Goal: Task Accomplishment & Management: Use online tool/utility

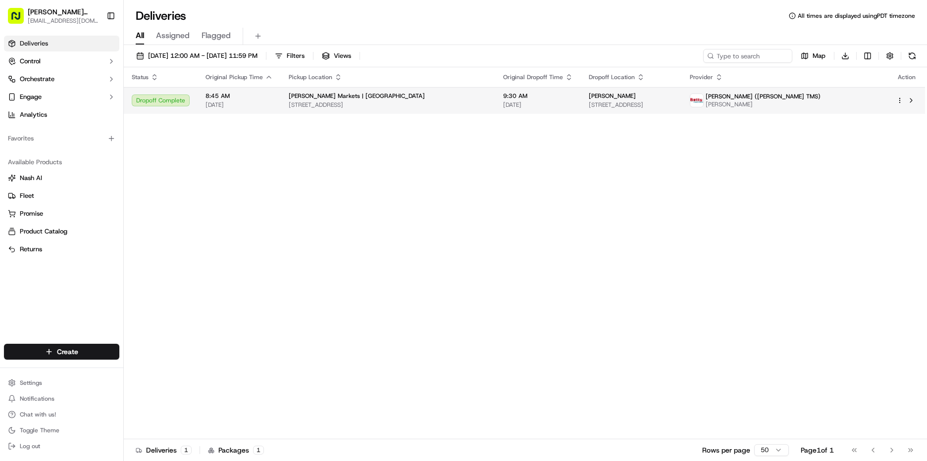
click at [226, 100] on span "8:45 AM" at bounding box center [238, 96] width 67 height 8
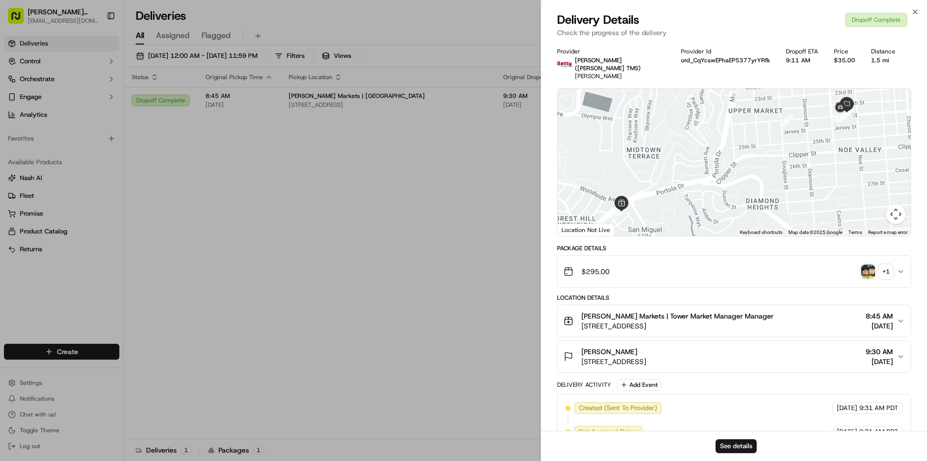
click at [868, 269] on img "button" at bounding box center [868, 272] width 14 height 14
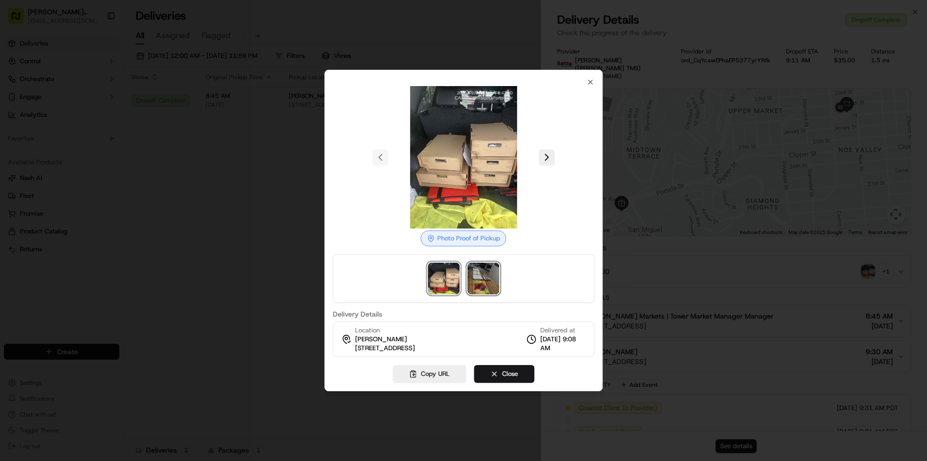
click at [487, 284] on img at bounding box center [483, 279] width 32 height 32
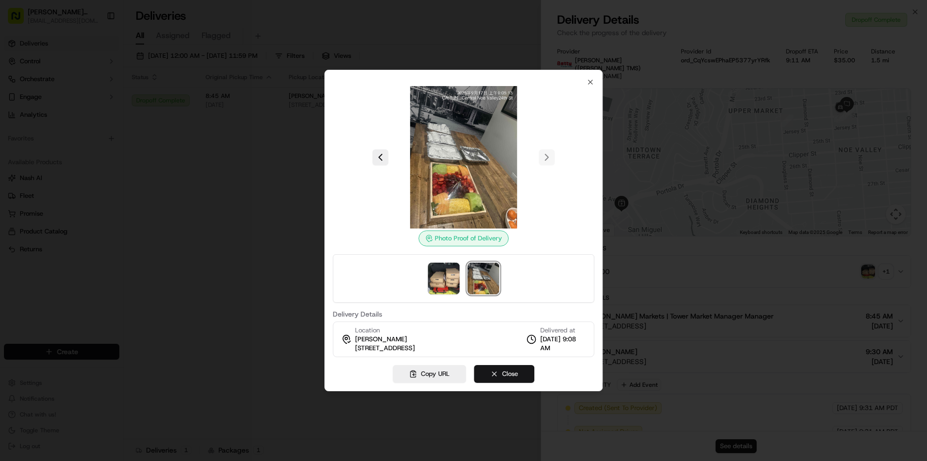
drag, startPoint x: 520, startPoint y: 371, endPoint x: 490, endPoint y: 350, distance: 37.0
click at [519, 371] on button "Close" at bounding box center [504, 374] width 60 height 18
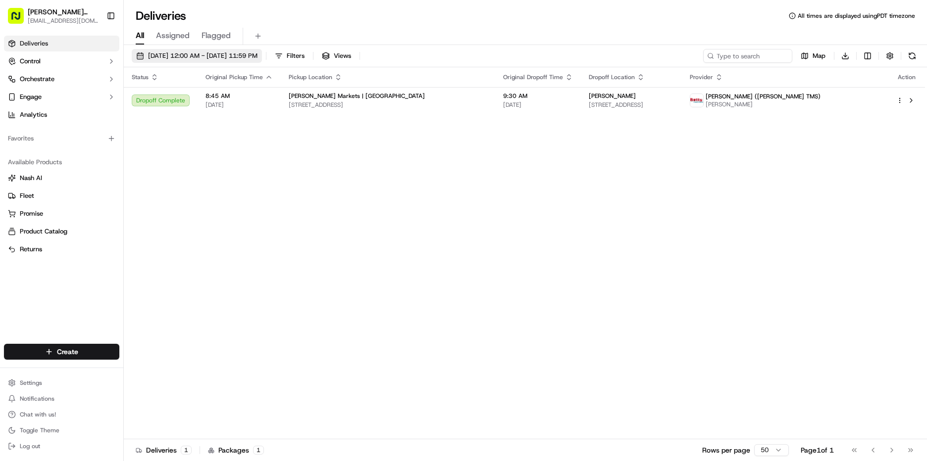
click at [166, 53] on span "[DATE] 12:00 AM - [DATE] 11:59 PM" at bounding box center [202, 55] width 109 height 9
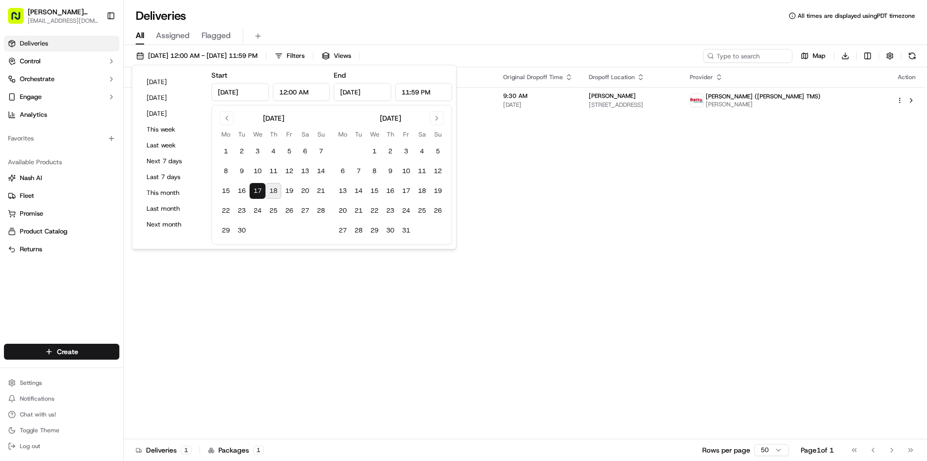
click at [273, 192] on button "18" at bounding box center [273, 191] width 16 height 16
type input "[DATE]"
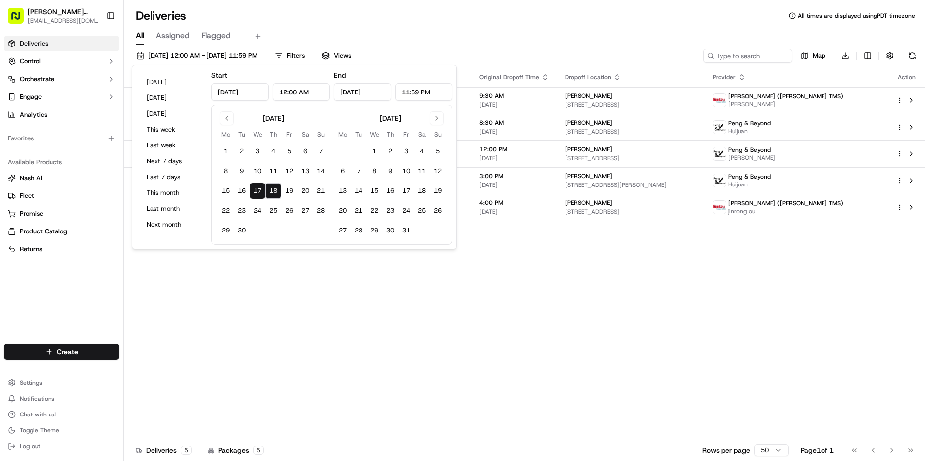
click at [273, 192] on button "18" at bounding box center [273, 191] width 16 height 16
type input "[DATE]"
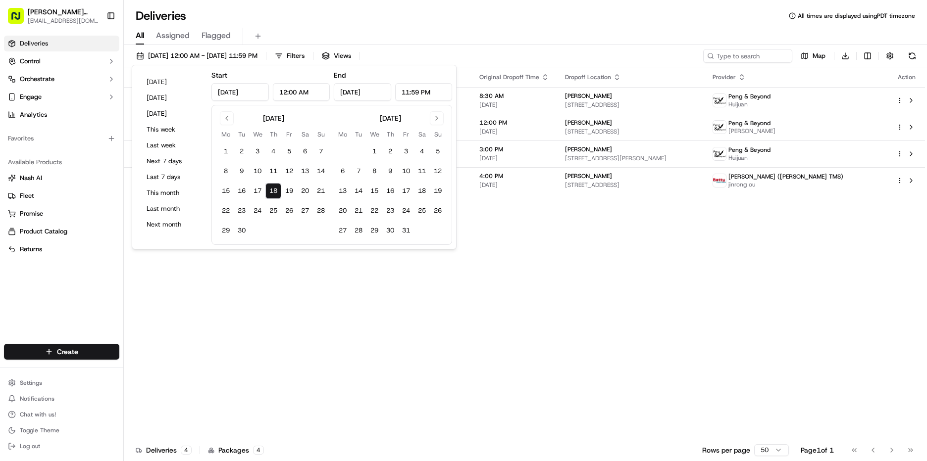
click at [591, 241] on div "Status Original Pickup Time Pickup Location Original Dropoff Time Dropoff Locat…" at bounding box center [524, 253] width 801 height 372
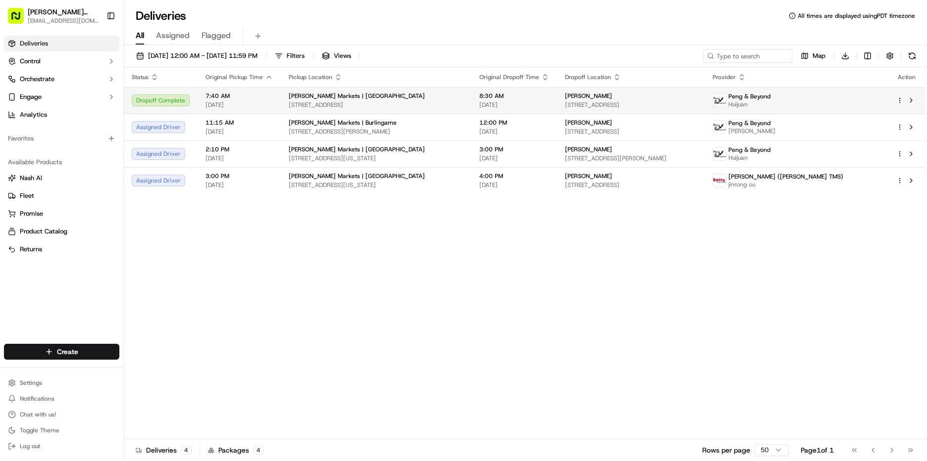
click at [237, 100] on span "7:40 AM" at bounding box center [238, 96] width 67 height 8
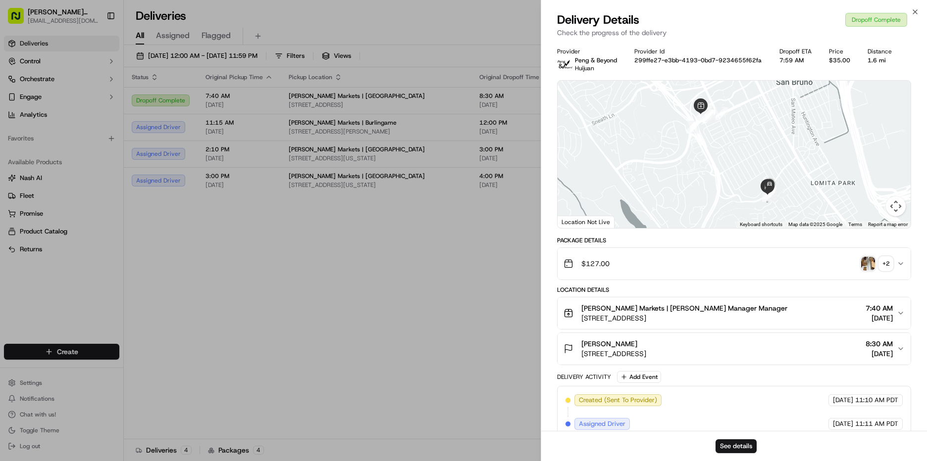
click at [864, 260] on img "button" at bounding box center [868, 264] width 14 height 14
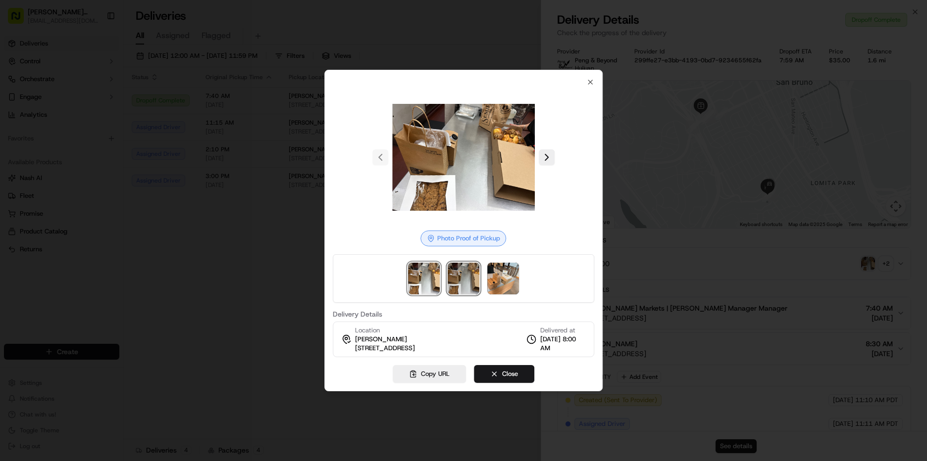
click at [470, 276] on img at bounding box center [464, 279] width 32 height 32
click at [495, 273] on img at bounding box center [503, 279] width 32 height 32
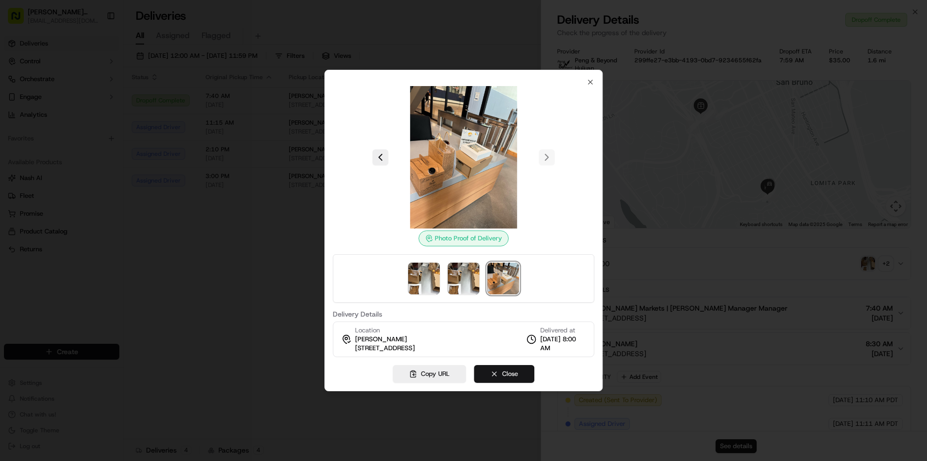
click at [514, 376] on button "Close" at bounding box center [504, 374] width 60 height 18
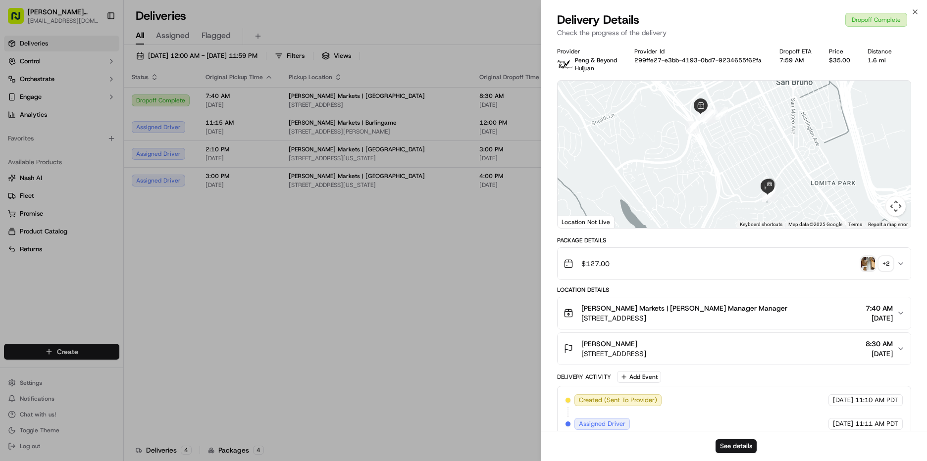
drag, startPoint x: 333, startPoint y: 317, endPoint x: 327, endPoint y: 298, distance: 20.8
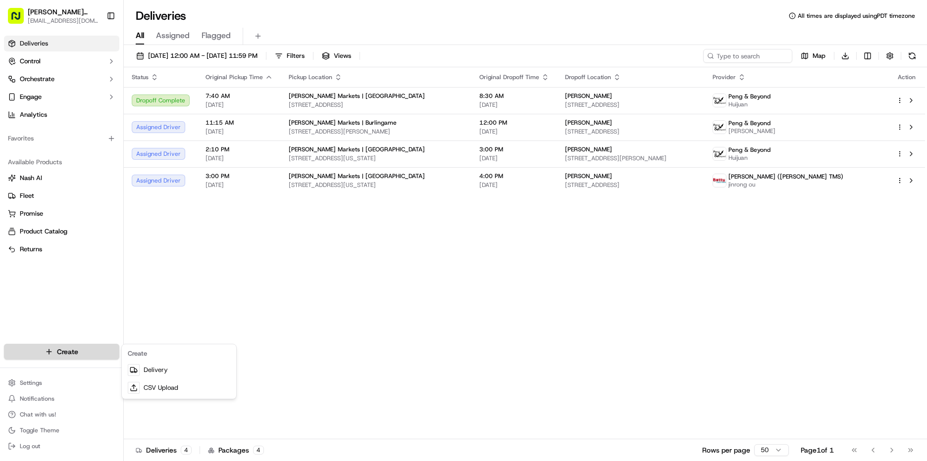
click at [45, 352] on html "[PERSON_NAME] Markets [EMAIL_ADDRESS][DOMAIN_NAME] Toggle Sidebar Deliveries Co…" at bounding box center [463, 230] width 927 height 461
click at [157, 370] on link "Delivery" at bounding box center [179, 370] width 110 height 18
